Goal: Subscribe to service/newsletter

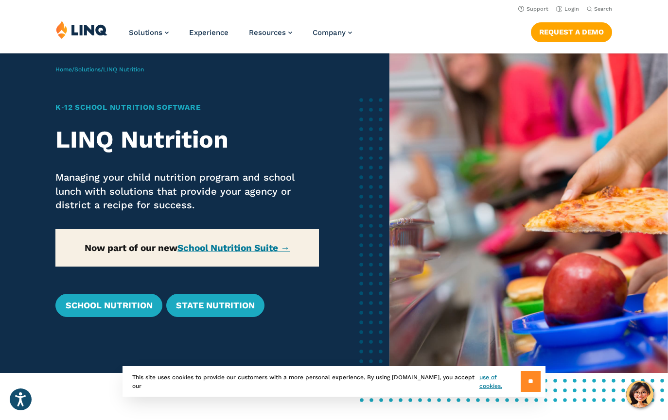
click at [531, 383] on input "**" at bounding box center [531, 381] width 20 height 21
